Goal: Information Seeking & Learning: Learn about a topic

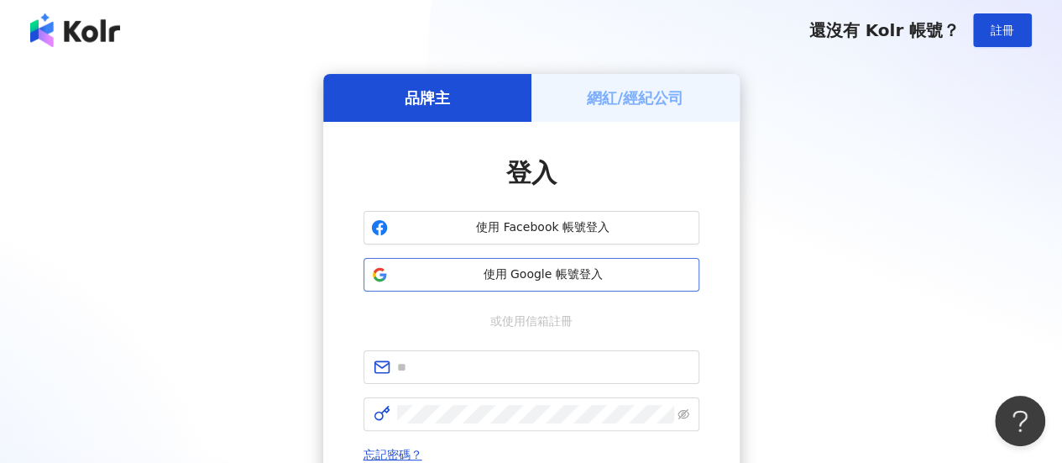
click at [558, 287] on button "使用 Google 帳號登入" at bounding box center [532, 275] width 336 height 34
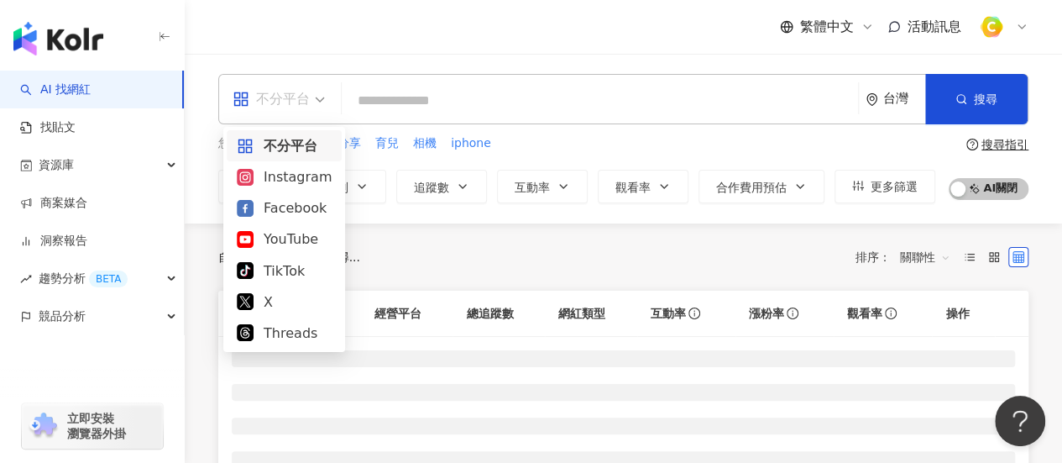
click at [323, 102] on span "不分平台" at bounding box center [279, 99] width 92 height 27
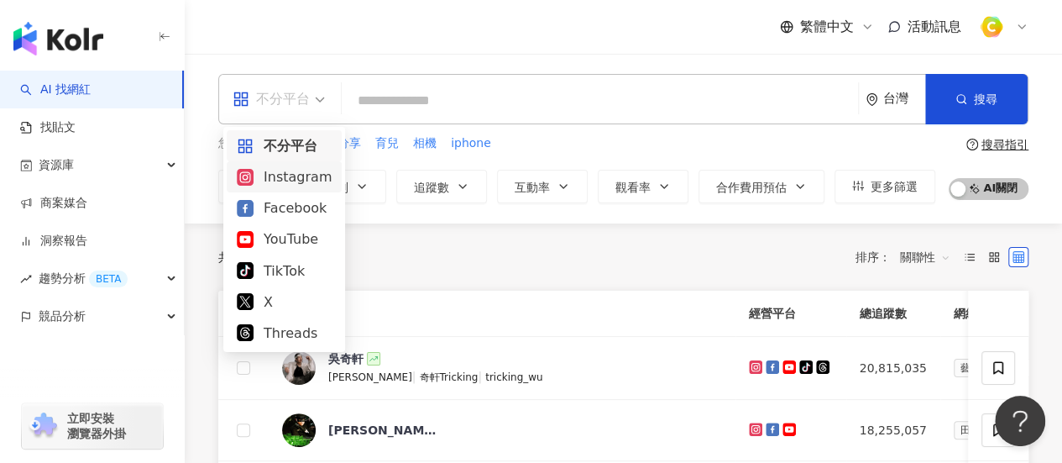
click at [299, 181] on div "Instagram" at bounding box center [284, 176] width 95 height 21
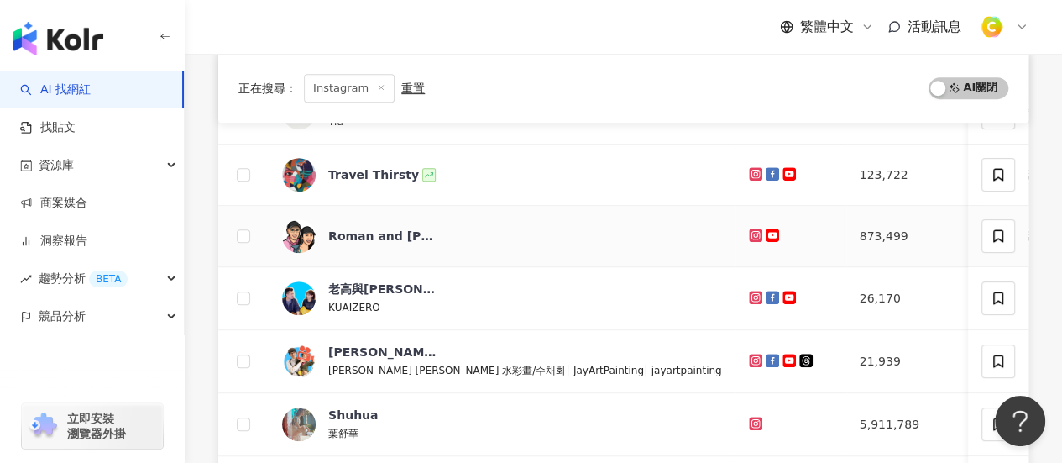
scroll to position [420, 0]
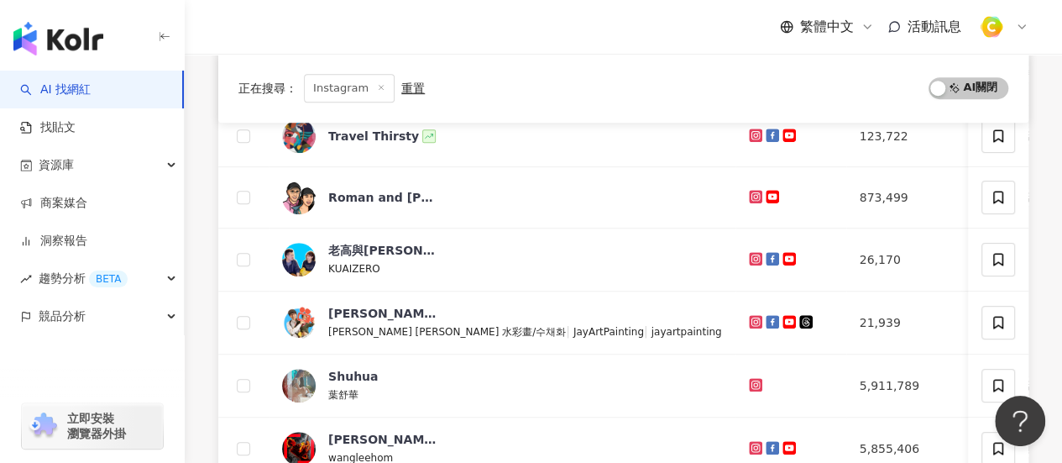
click at [1041, 280] on div "正在搜尋 ： Instagram 重置 AI 開啟 AI 關閉 網紅名稱 經營平台 Instagram 追蹤數 網紅類型 互動率 漲粉率 觀看率 操作 [PE…" at bounding box center [623, 334] width 877 height 1060
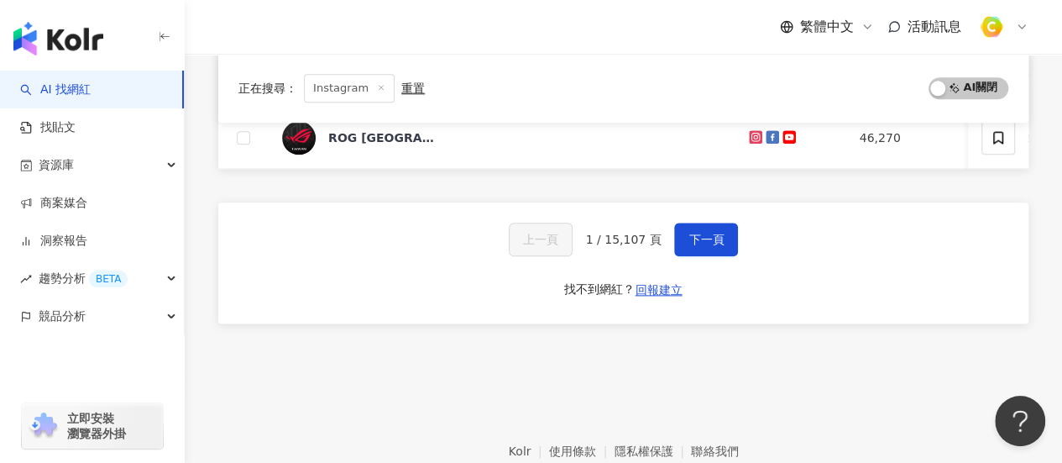
scroll to position [846, 0]
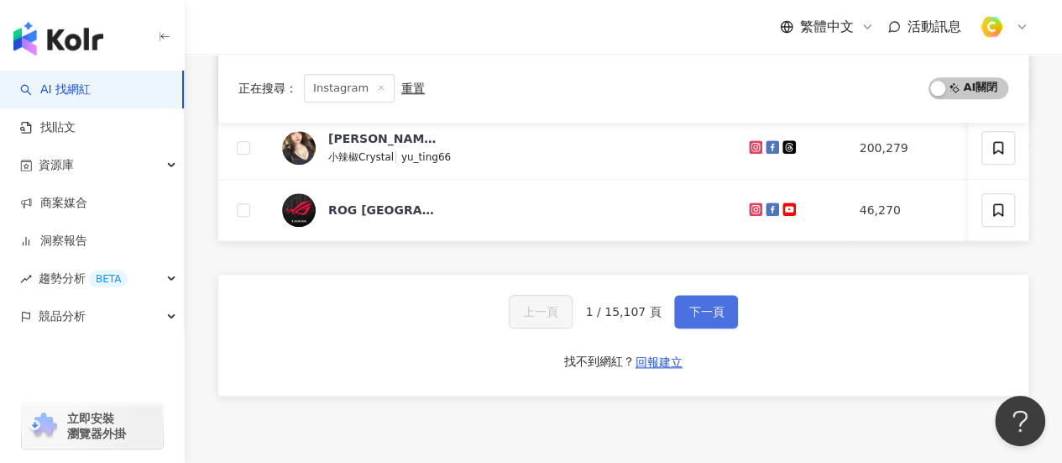
click at [724, 323] on button "下一頁" at bounding box center [706, 312] width 64 height 34
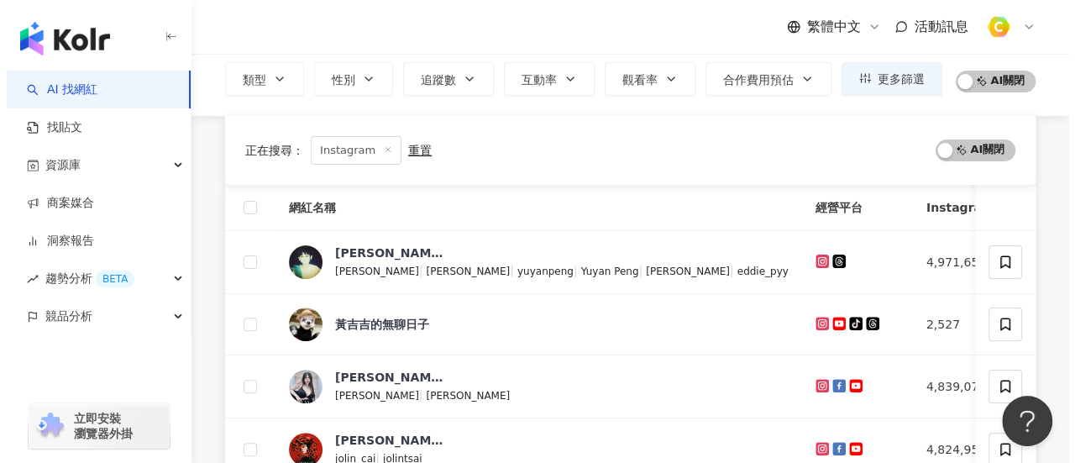
scroll to position [0, 0]
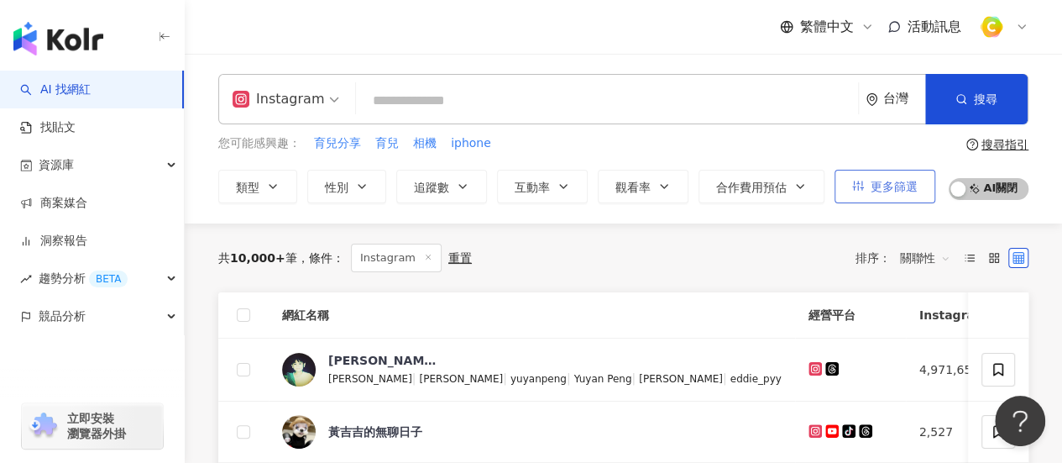
click at [912, 194] on button "更多篩選" at bounding box center [885, 187] width 101 height 34
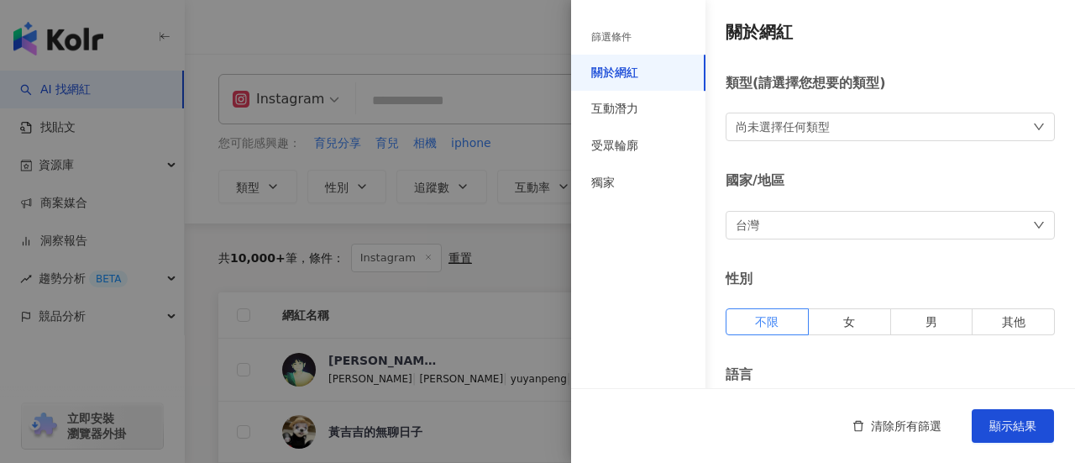
click at [772, 134] on div "尚未選擇任何類型" at bounding box center [783, 127] width 94 height 18
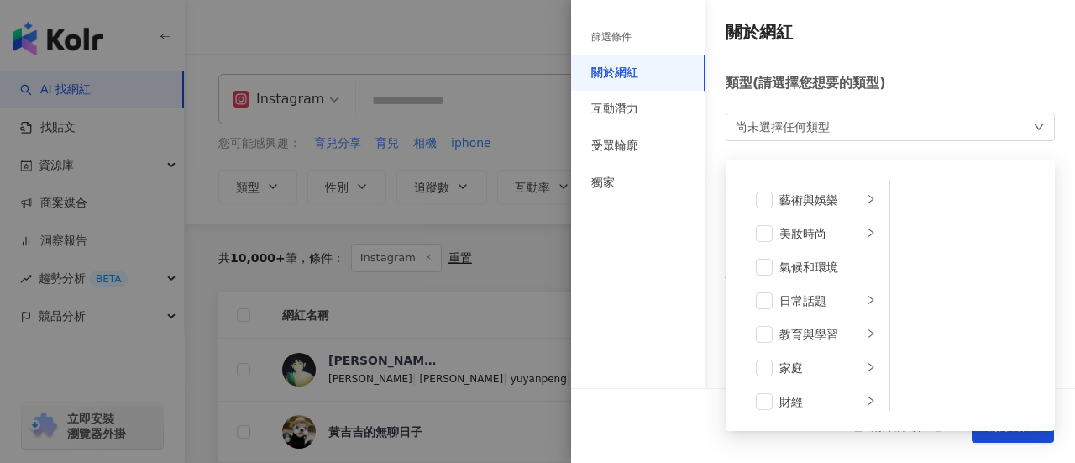
click at [772, 132] on div "尚未選擇任何類型" at bounding box center [783, 127] width 94 height 18
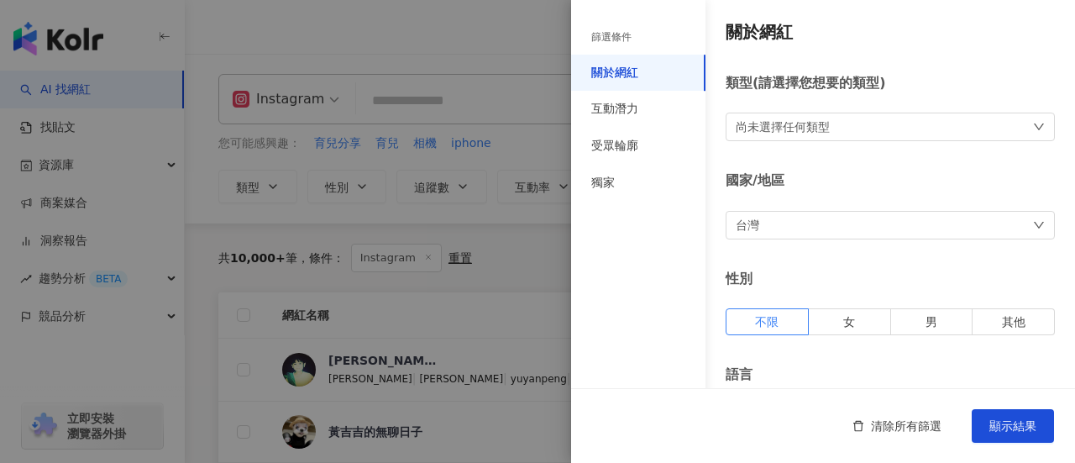
click at [783, 224] on div "台灣" at bounding box center [889, 225] width 329 height 29
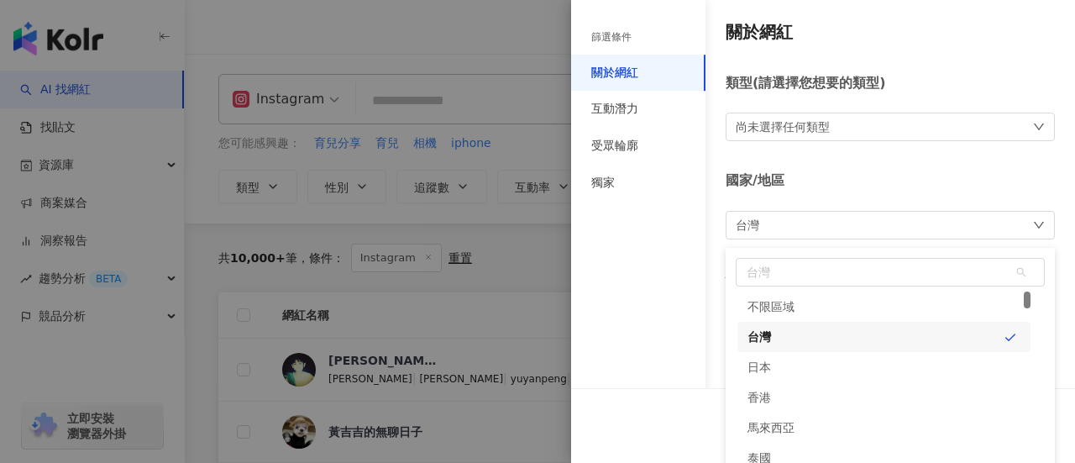
click at [783, 224] on div "台灣 台灣 unlimit tw jp 不限區域 台灣 日本 [GEOGRAPHIC_DATA] 新加坡" at bounding box center [889, 225] width 329 height 29
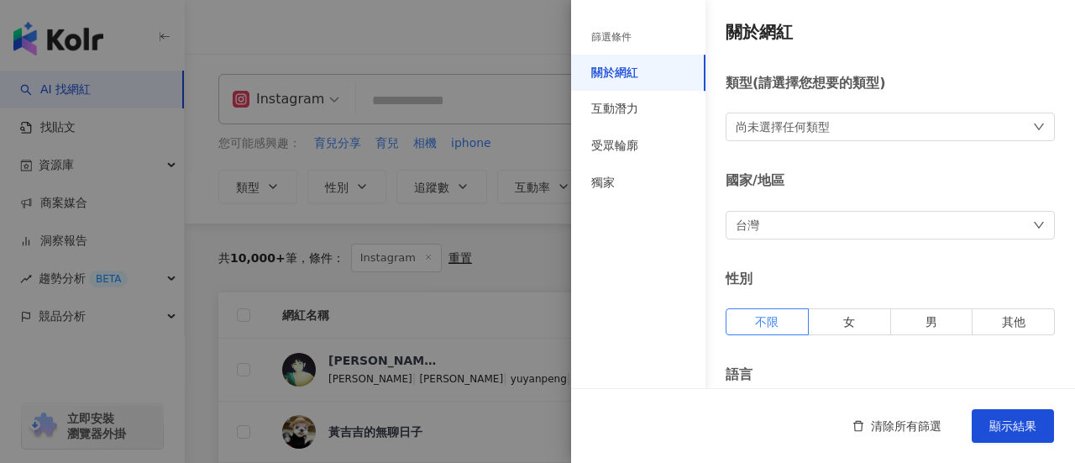
click at [368, 214] on div at bounding box center [537, 231] width 1075 height 463
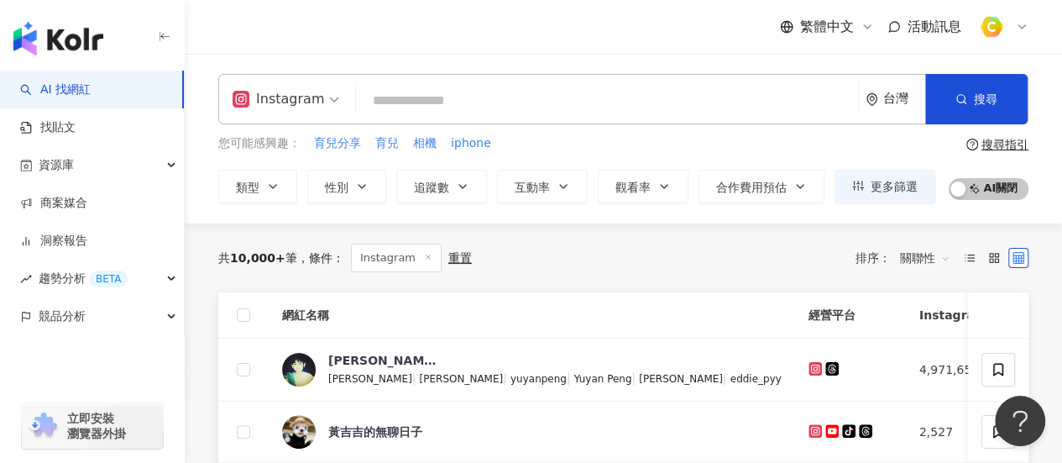
click at [476, 102] on input "search" at bounding box center [607, 101] width 489 height 32
click at [276, 195] on button "類型" at bounding box center [257, 187] width 79 height 34
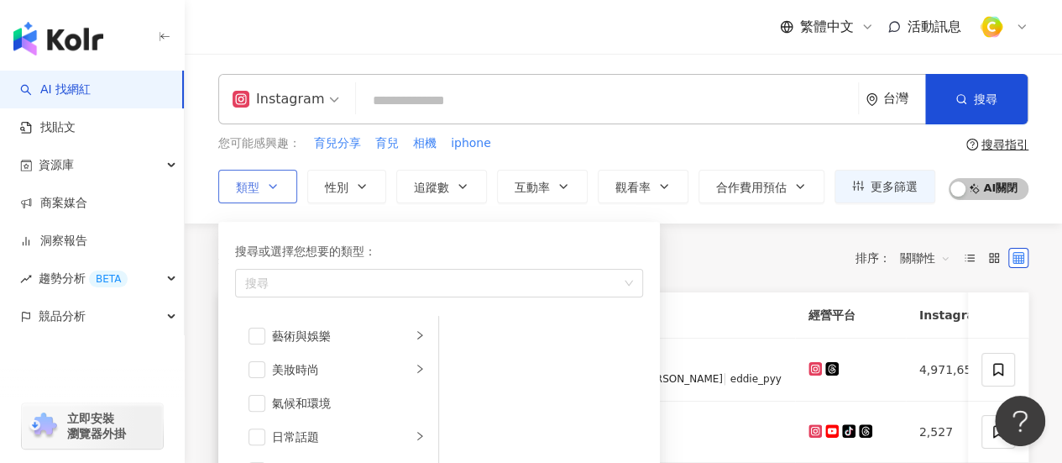
click at [276, 195] on button "類型 搜尋或選擇您想要的類型： 搜尋 藝術與娛樂 美妝時尚 氣候和環境 日常話題 教育與學習 家庭 財經 美食 命理占卜 遊戲 法政社會 生活風格 影視娛樂 …" at bounding box center [257, 187] width 79 height 34
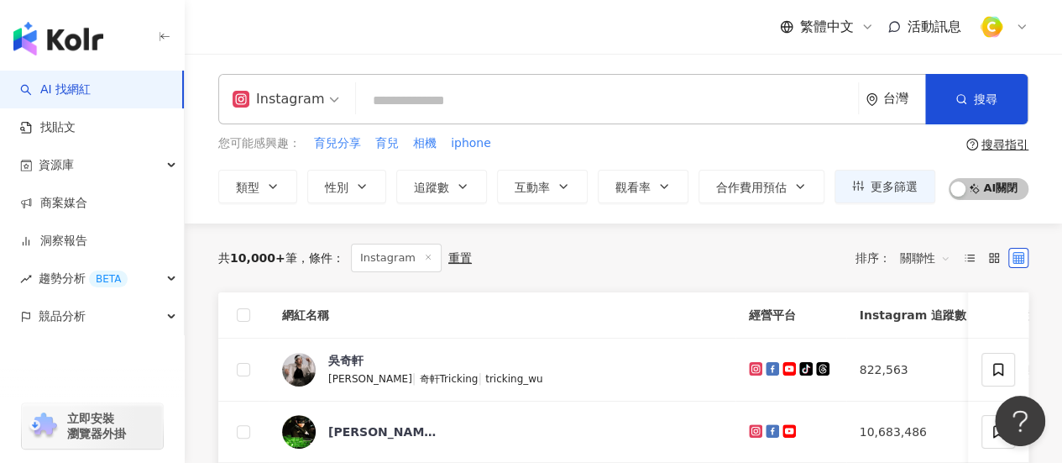
click at [380, 109] on input "search" at bounding box center [607, 101] width 489 height 32
type input "*"
type input "**"
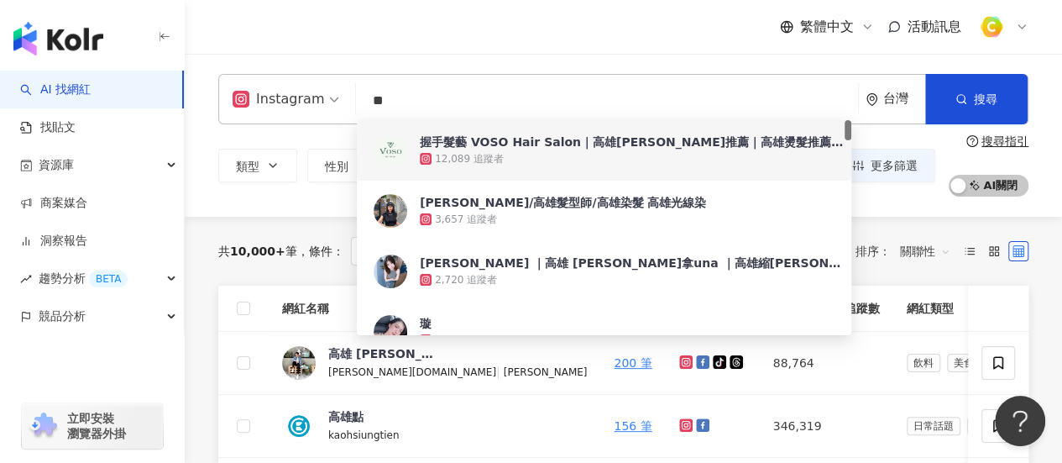
click at [489, 61] on div "Instagram ** 台灣 搜尋 38b92f63-1a9f-4334-a39d-bae0bf2861be 21e8f11e-74e3-42f8-976c…" at bounding box center [623, 135] width 877 height 163
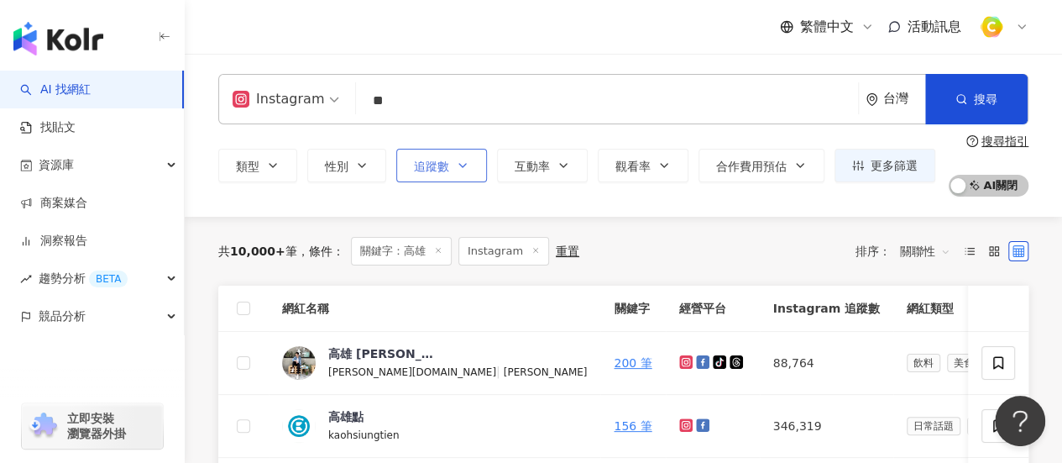
click at [450, 167] on button "追蹤數" at bounding box center [441, 166] width 91 height 34
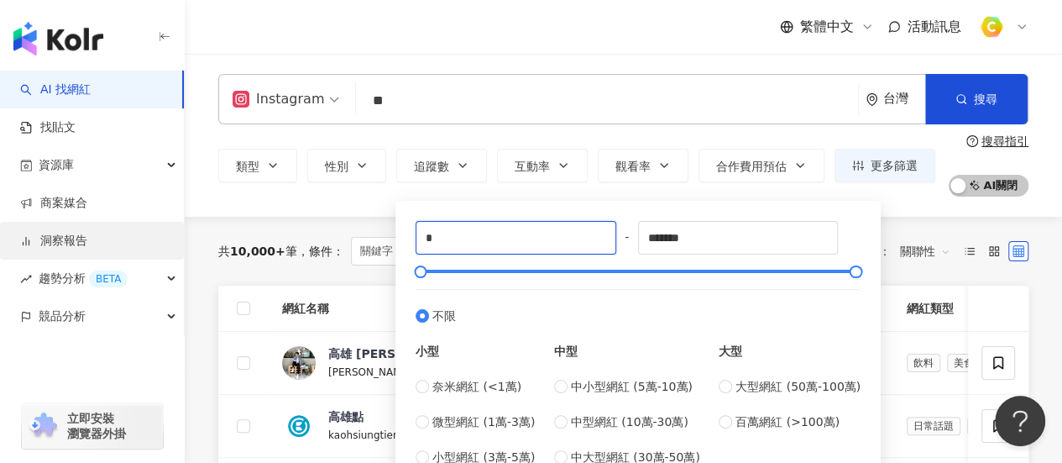
drag, startPoint x: 470, startPoint y: 238, endPoint x: 120, endPoint y: 233, distance: 350.2
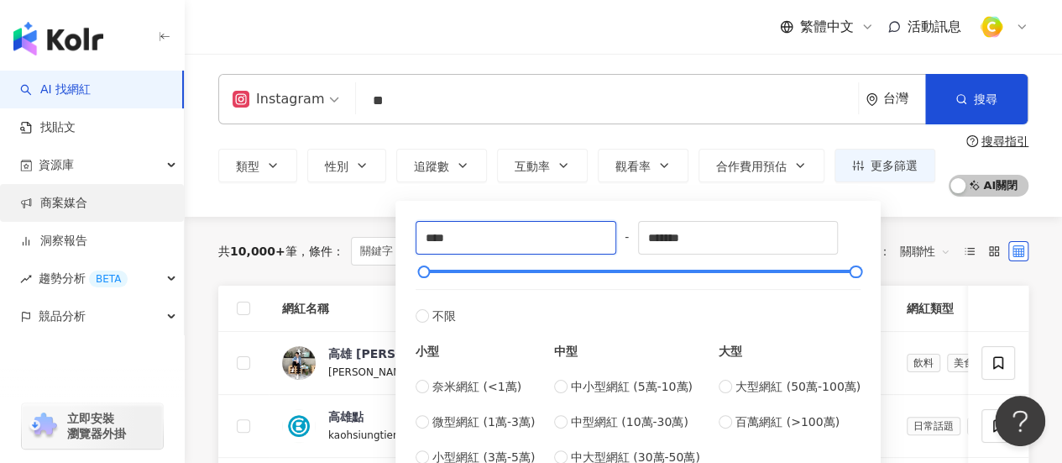
type input "****"
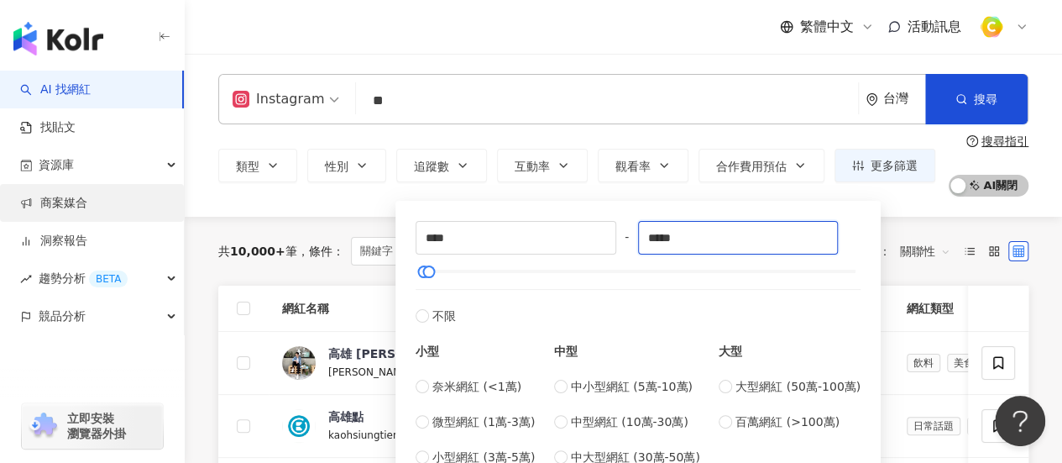
type input "*****"
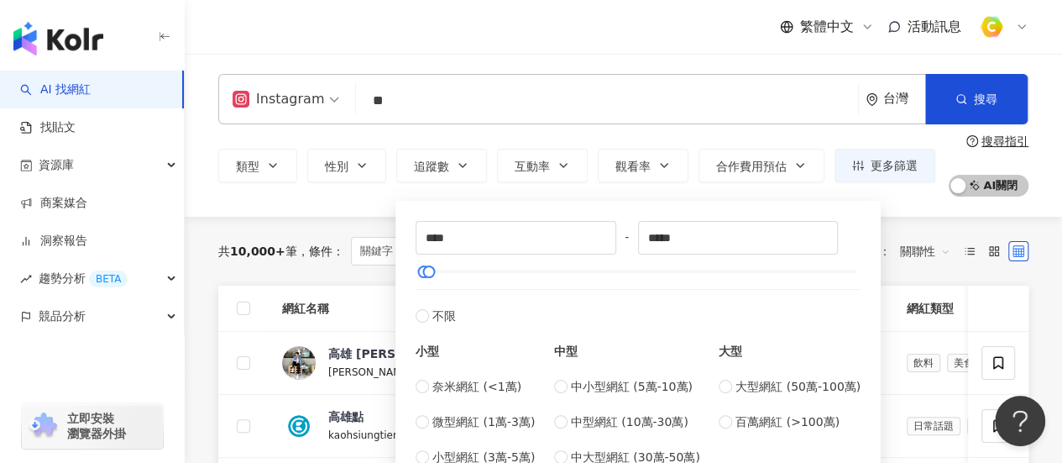
click at [328, 234] on div "共 10,000+ 筆 條件 ： 關鍵字：高雄 Instagram 重置 排序： 關聯性" at bounding box center [623, 251] width 810 height 69
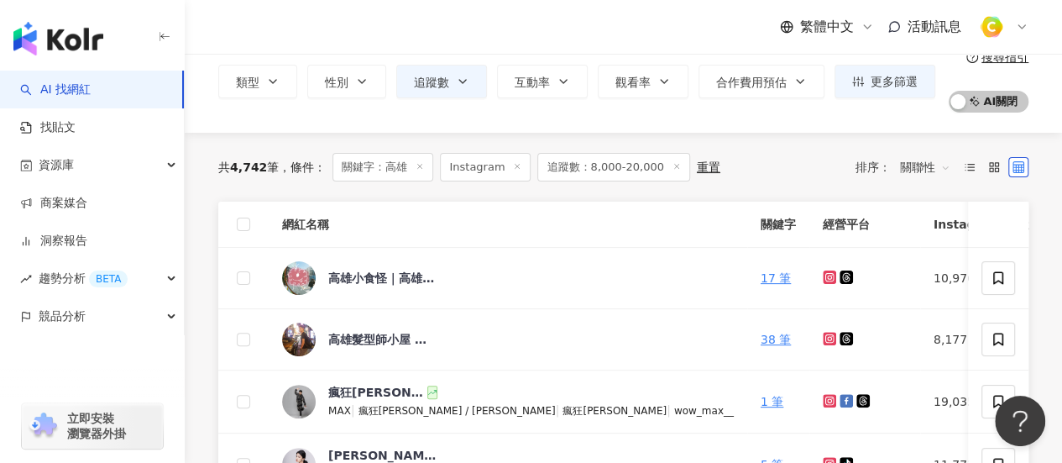
scroll to position [168, 0]
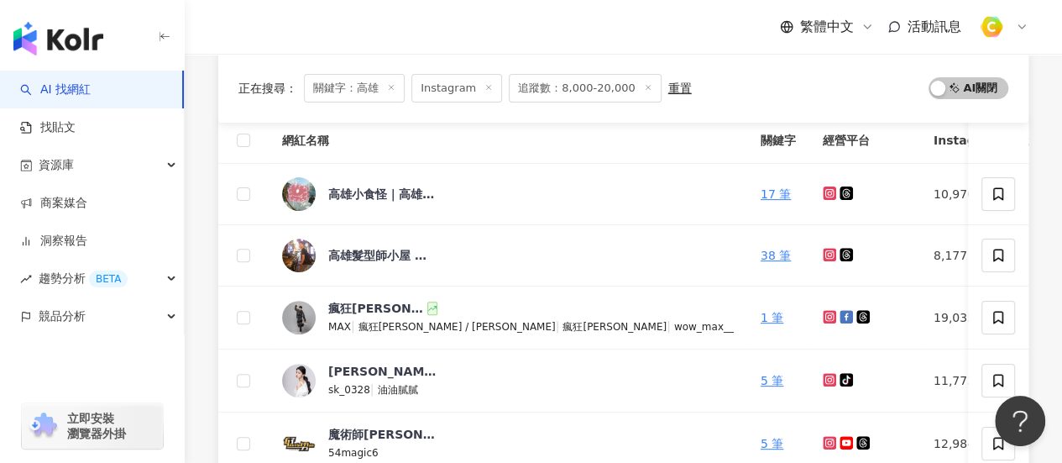
click at [264, 23] on div "繁體中文 活動訊息" at bounding box center [623, 27] width 810 height 54
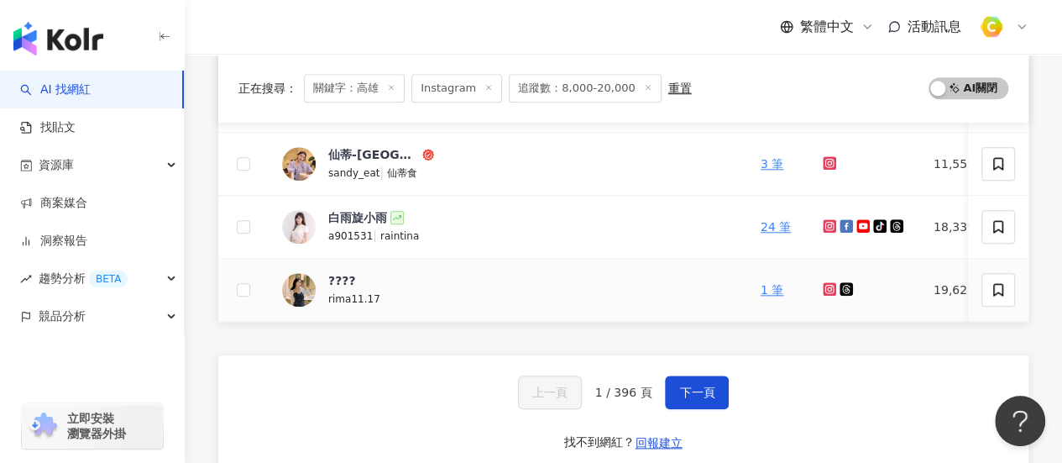
scroll to position [840, 0]
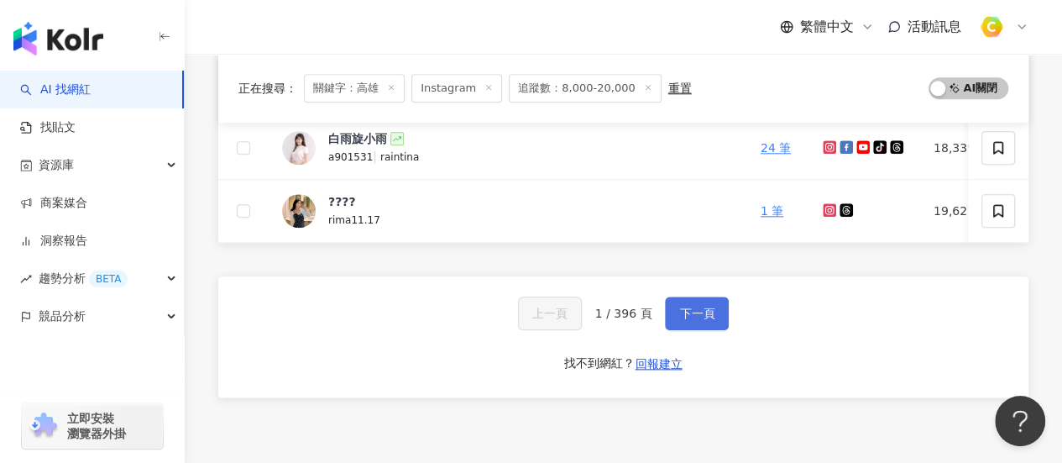
click at [695, 320] on span "下一頁" at bounding box center [696, 312] width 35 height 13
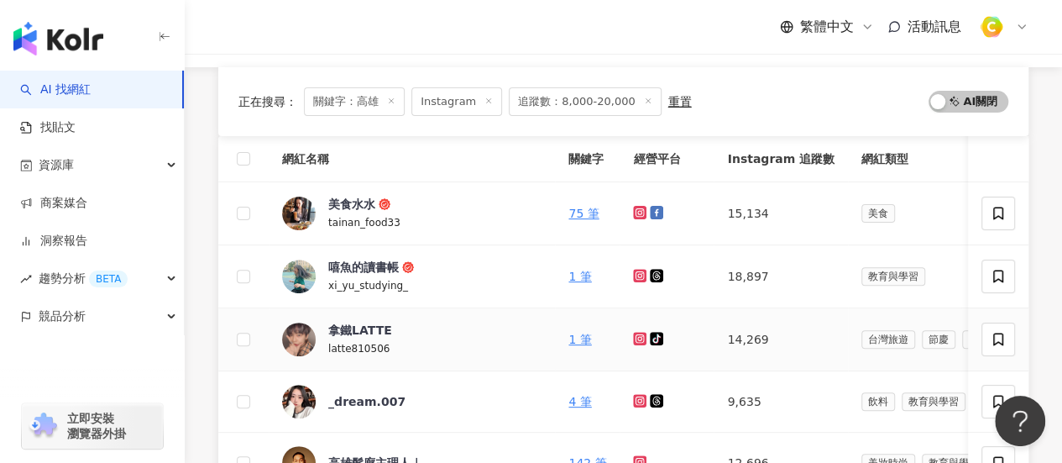
scroll to position [252, 0]
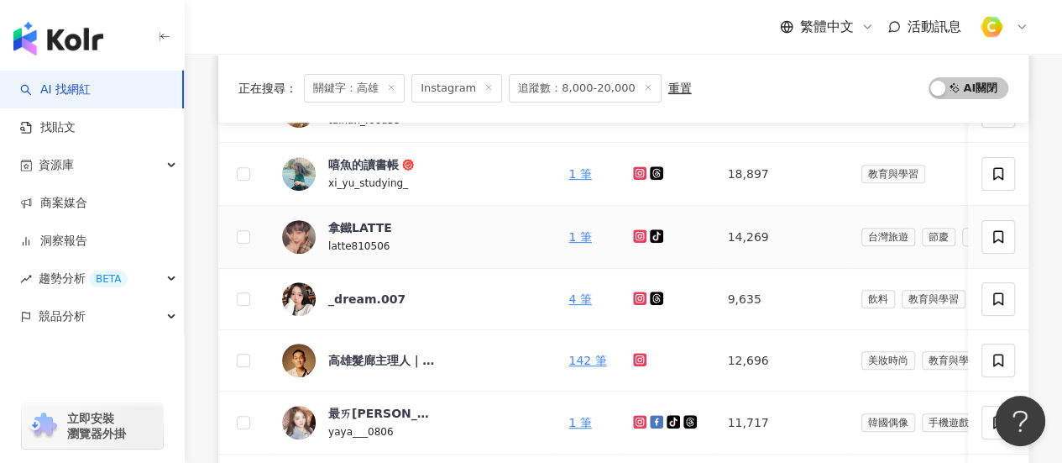
click at [633, 238] on icon at bounding box center [639, 235] width 13 height 13
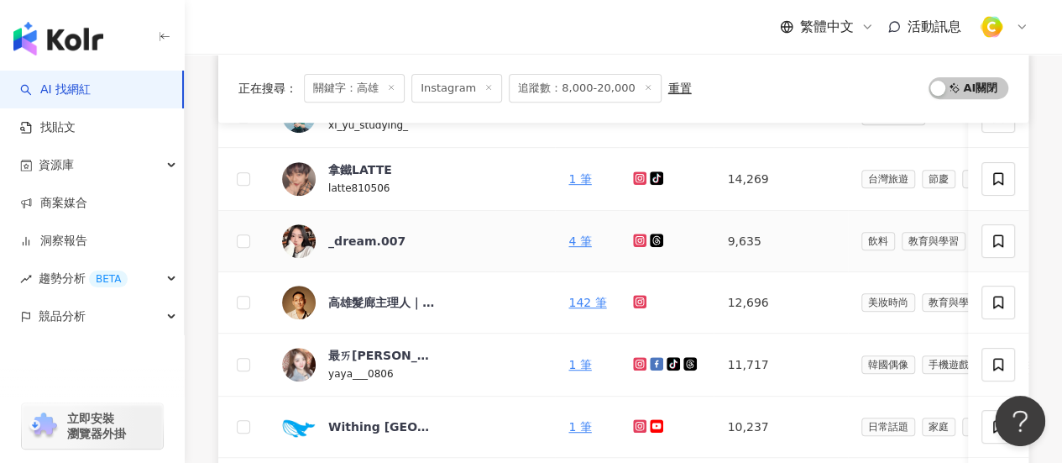
scroll to position [336, 0]
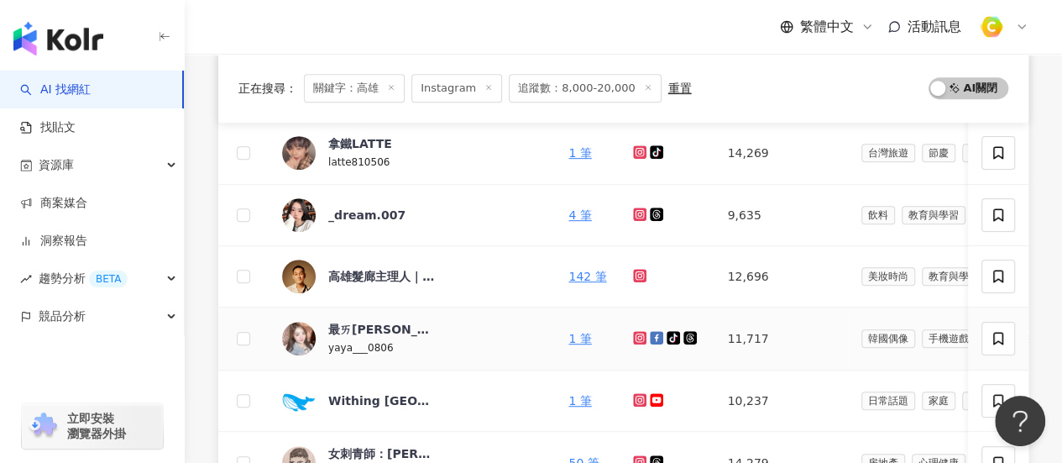
click at [636, 334] on icon at bounding box center [639, 337] width 7 height 7
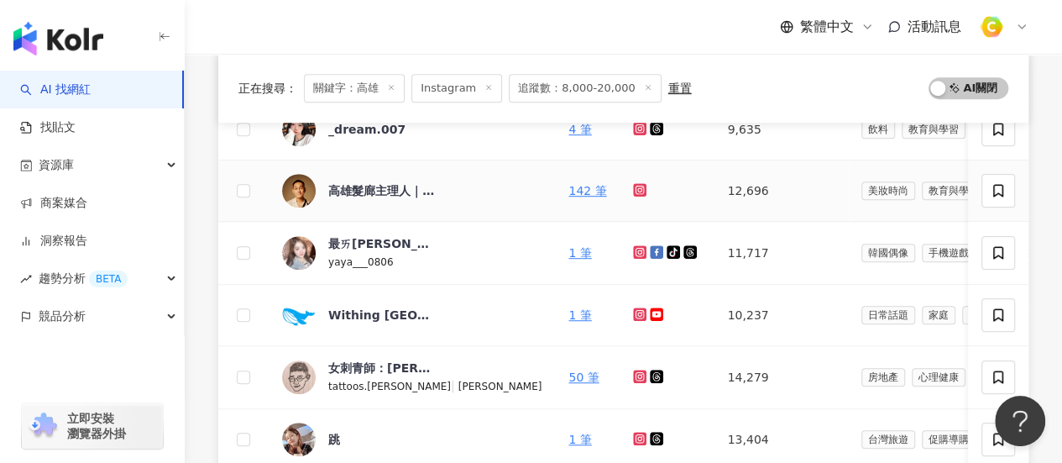
scroll to position [504, 0]
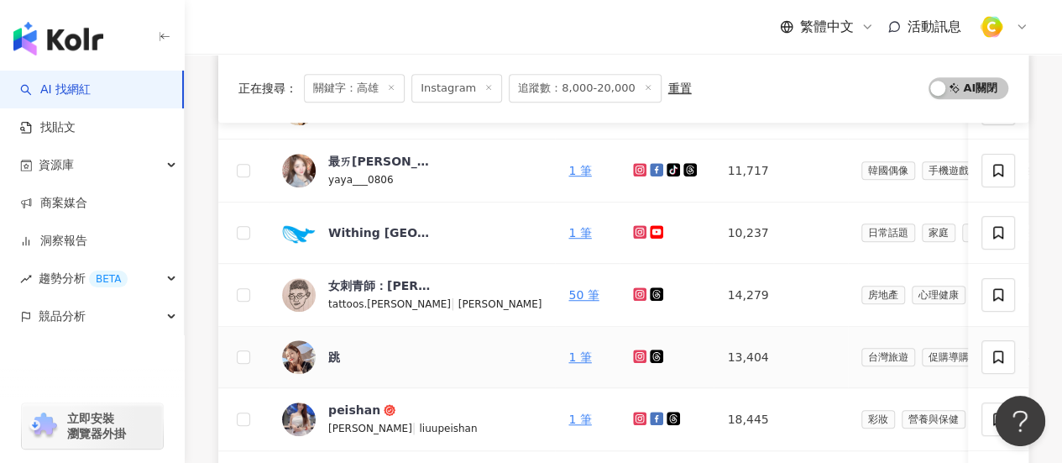
click at [633, 349] on icon at bounding box center [639, 355] width 13 height 13
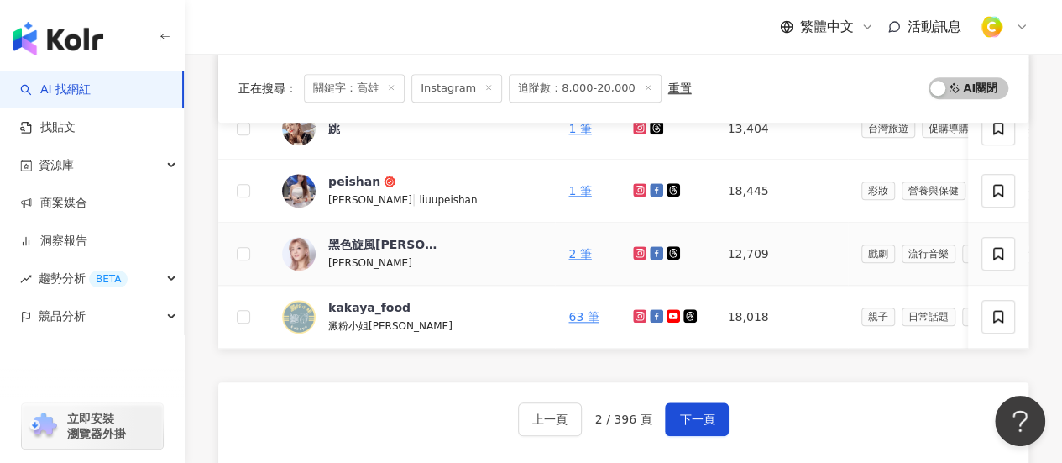
scroll to position [756, 0]
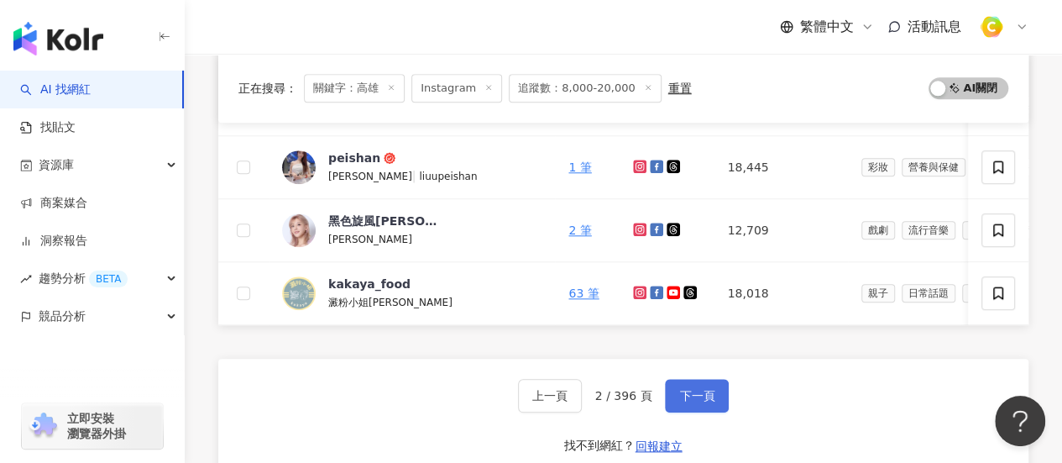
click at [689, 397] on span "下一頁" at bounding box center [696, 395] width 35 height 13
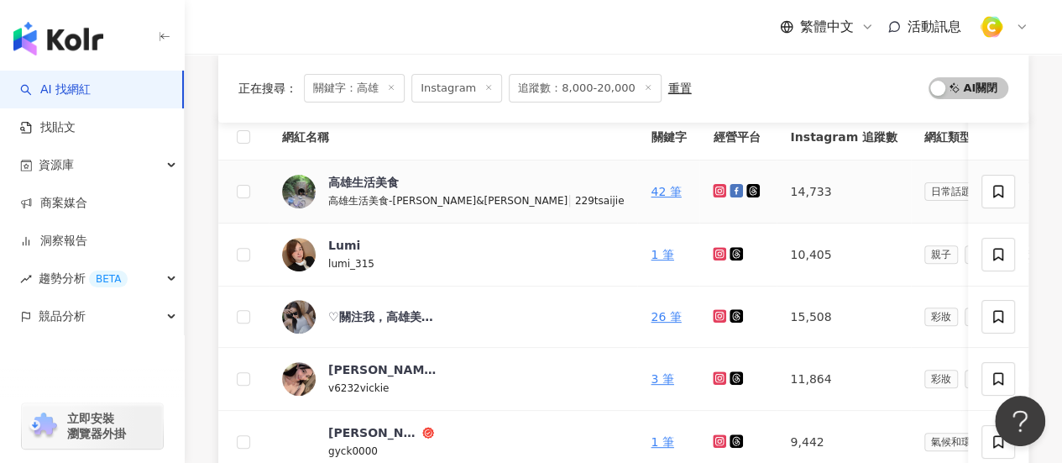
scroll to position [168, 0]
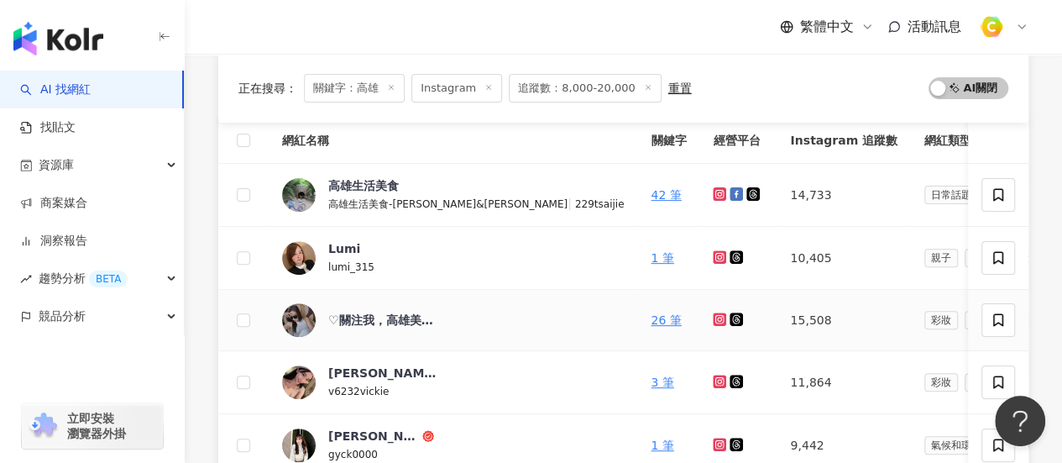
click at [713, 325] on link at bounding box center [721, 319] width 17 height 13
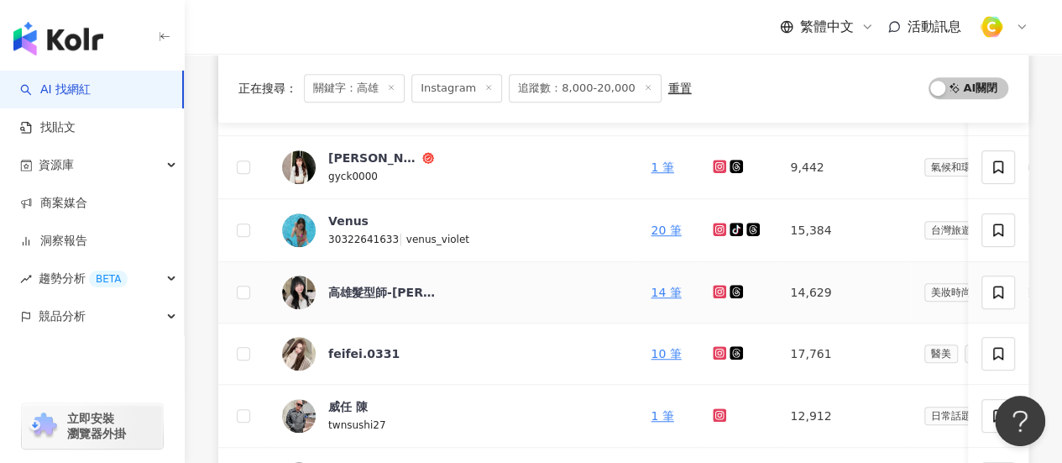
scroll to position [588, 0]
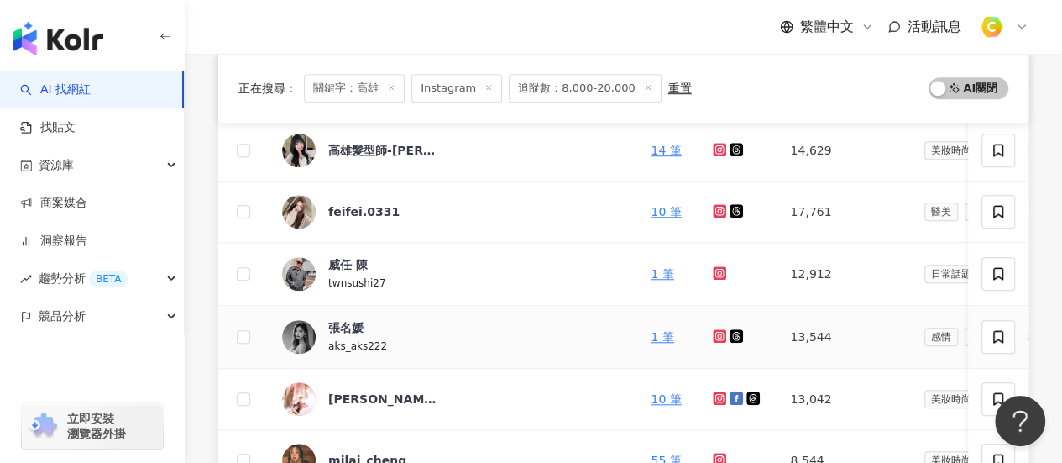
click at [716, 336] on icon at bounding box center [719, 335] width 7 height 7
